Goal: Task Accomplishment & Management: Manage account settings

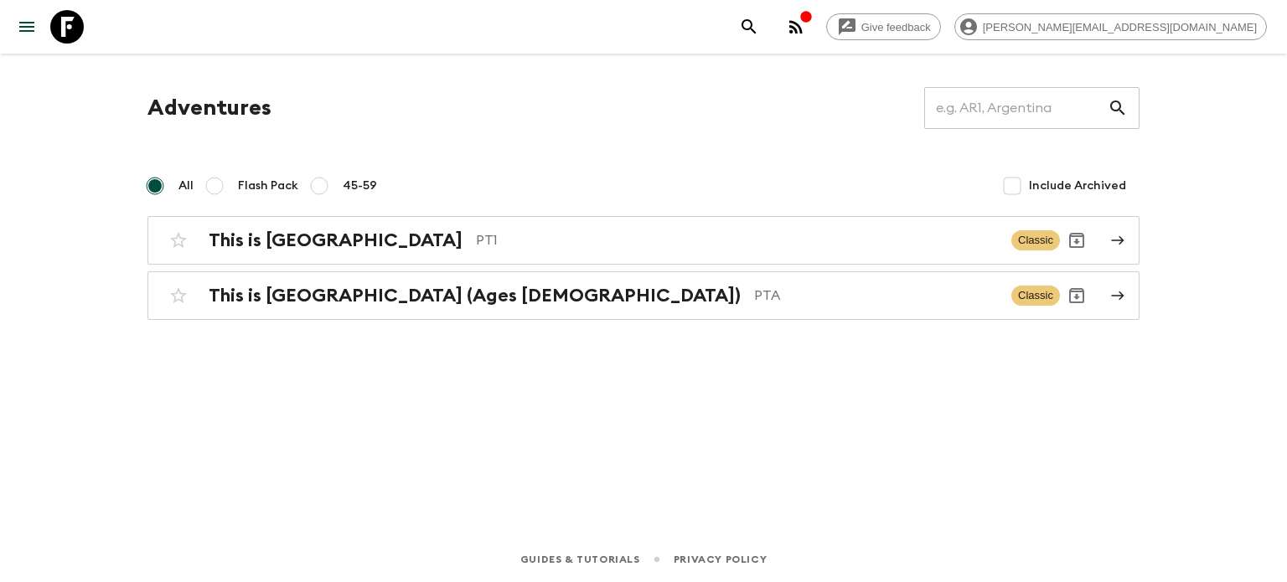
click at [793, 33] on circle "button" at bounding box center [790, 31] width 3 height 3
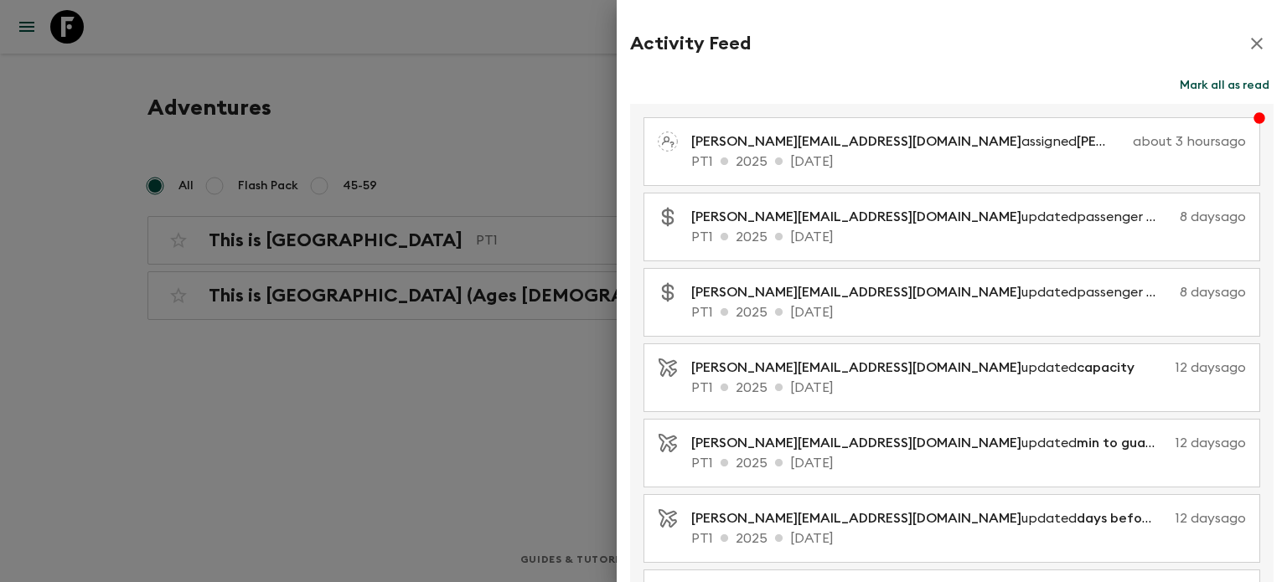
click at [1193, 77] on button "Mark all as read" at bounding box center [1225, 85] width 98 height 23
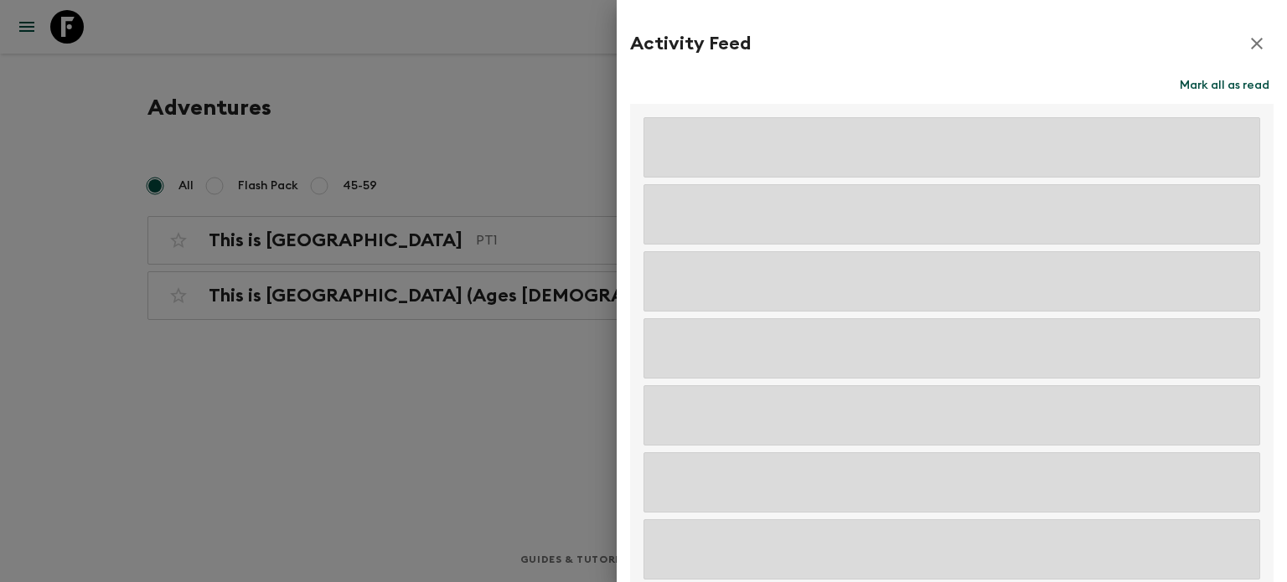
click at [1247, 44] on icon "button" at bounding box center [1257, 44] width 20 height 20
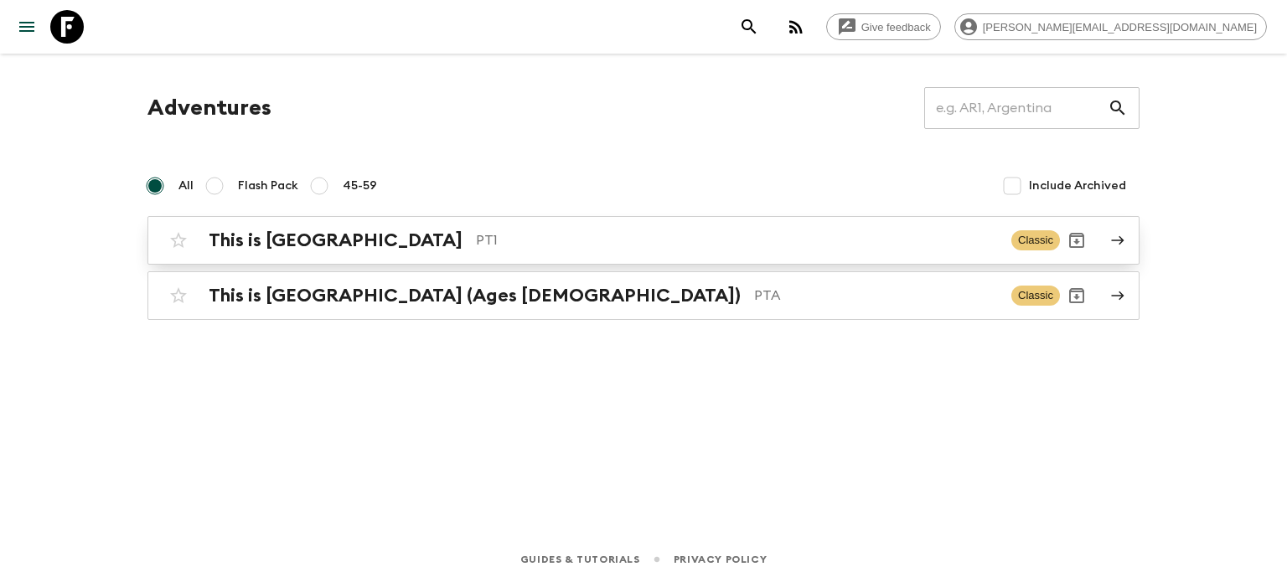
click at [476, 248] on p "PT1" at bounding box center [737, 240] width 522 height 20
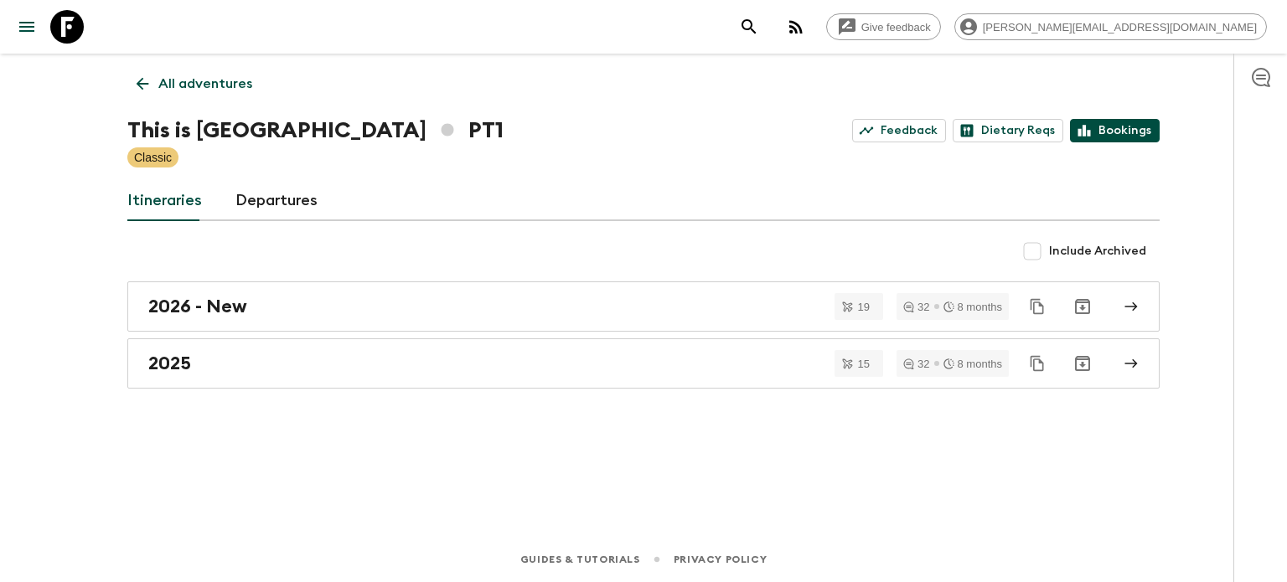
click at [1103, 126] on link "Bookings" at bounding box center [1115, 130] width 90 height 23
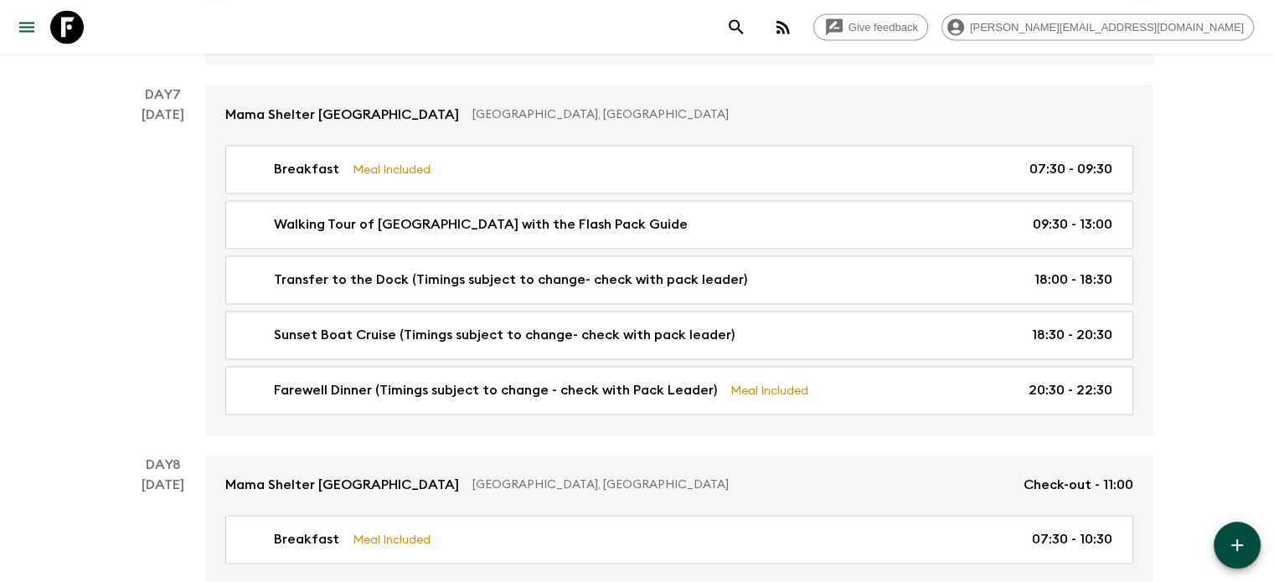
scroll to position [2566, 0]
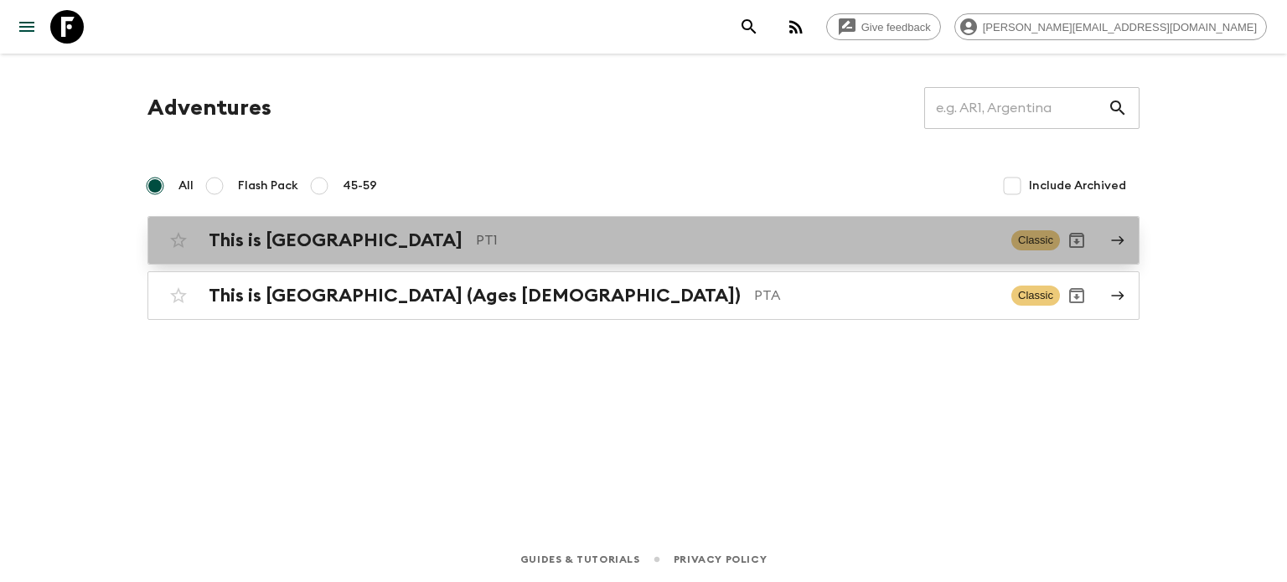
click at [912, 251] on div "This is Portugal PT1 Classic" at bounding box center [611, 241] width 898 height 34
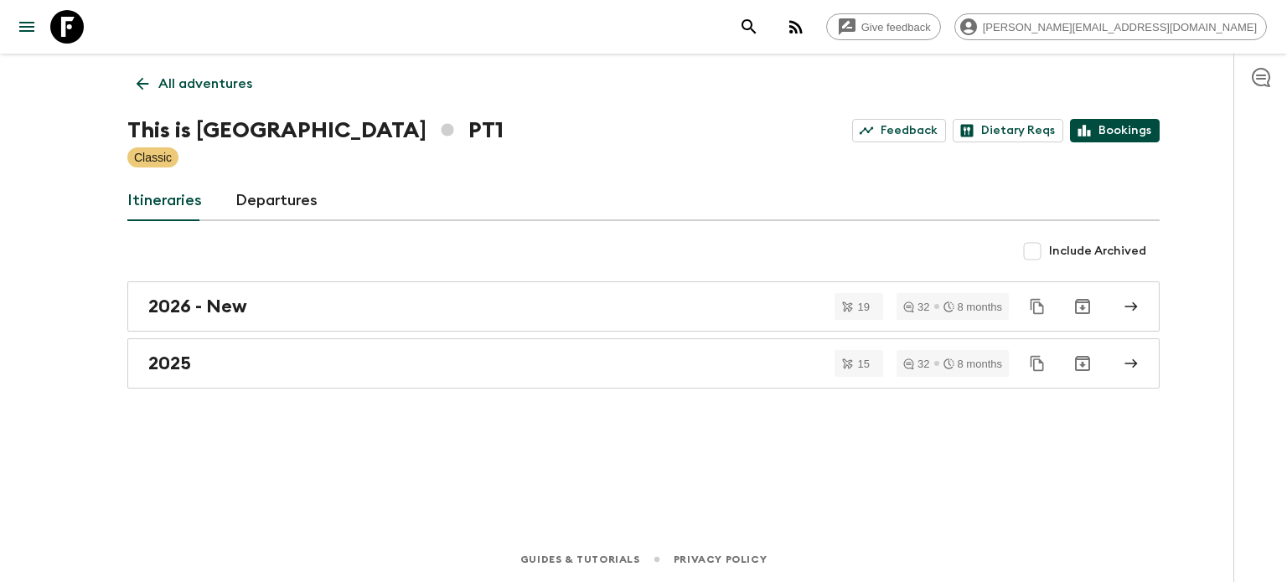
click at [1140, 130] on link "Bookings" at bounding box center [1115, 130] width 90 height 23
